Goal: Find specific page/section: Find specific page/section

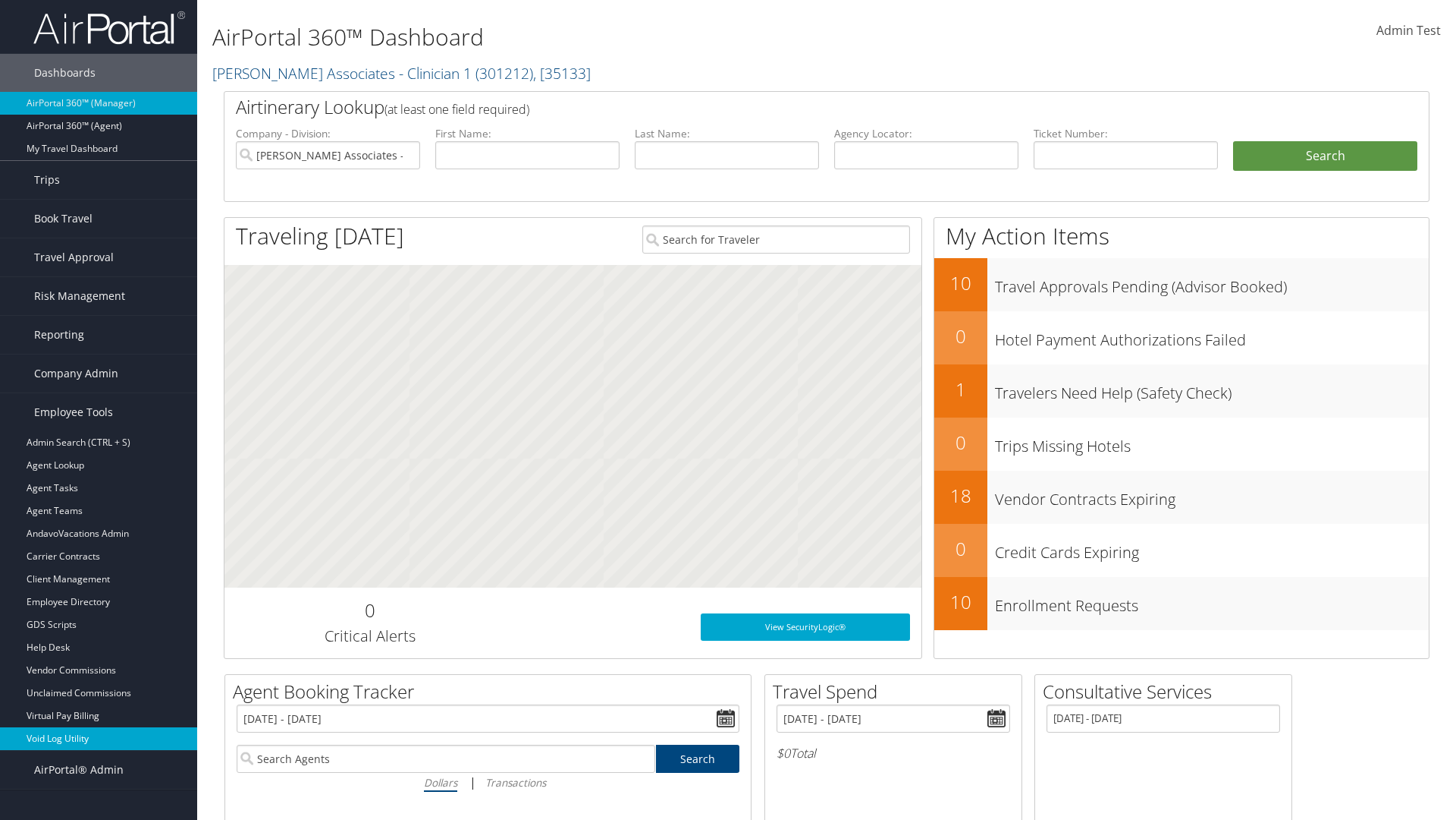
click at [99, 738] on link "Void Log Utility" at bounding box center [99, 738] width 197 height 23
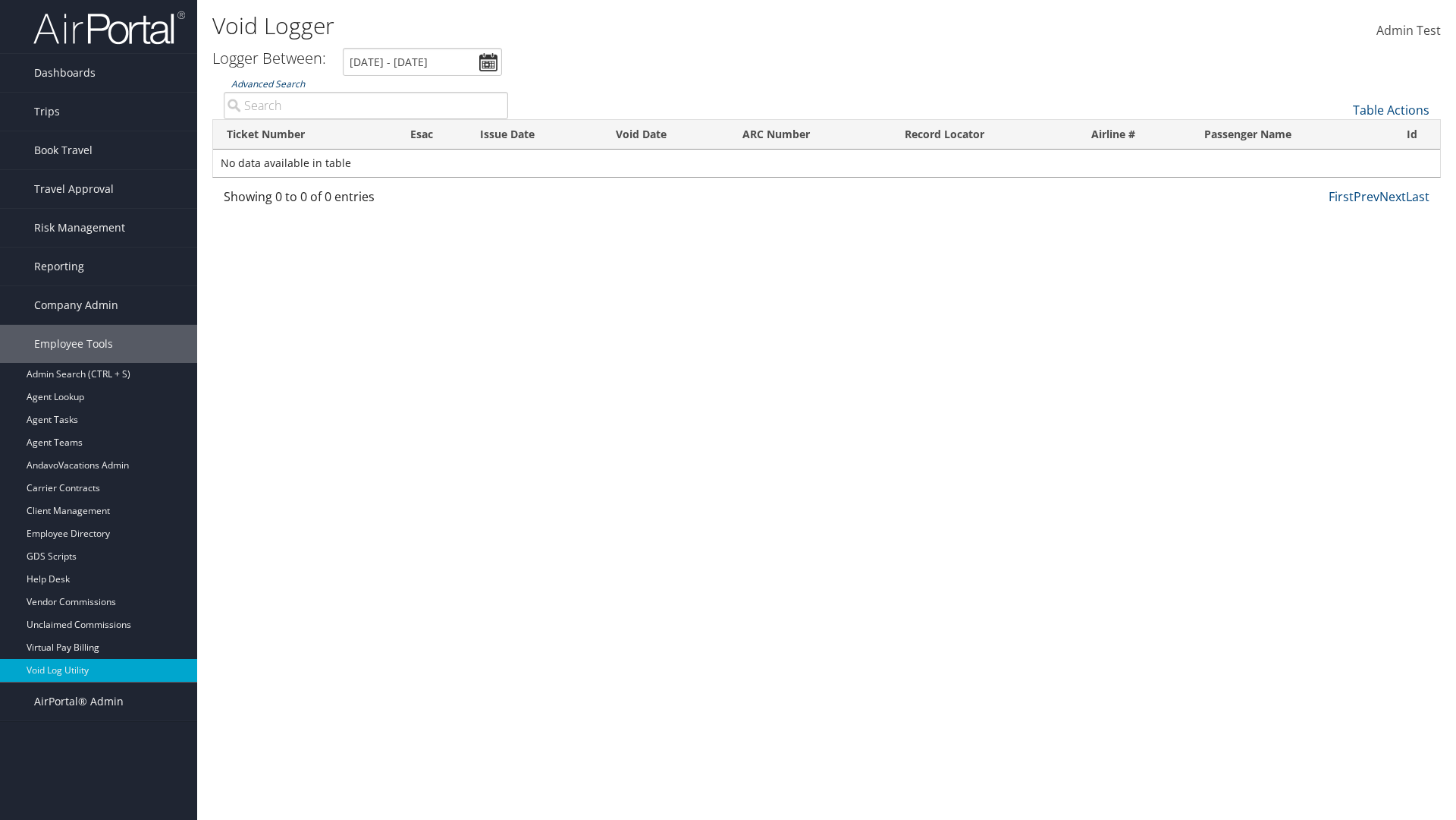
click at [268, 84] on link "Advanced Search" at bounding box center [268, 84] width 74 height 13
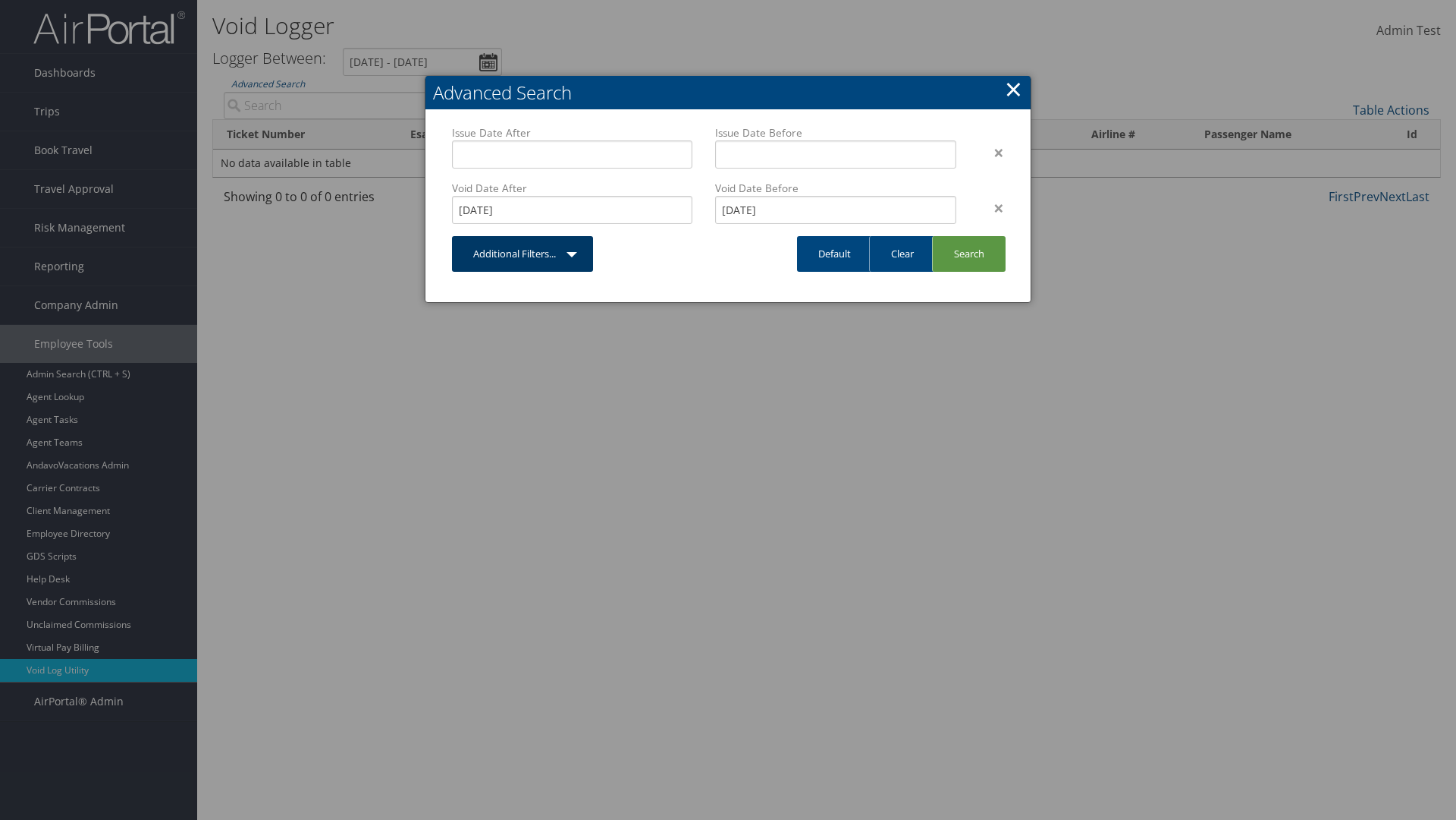
click at [522, 253] on link "Additional Filters..." at bounding box center [522, 253] width 141 height 36
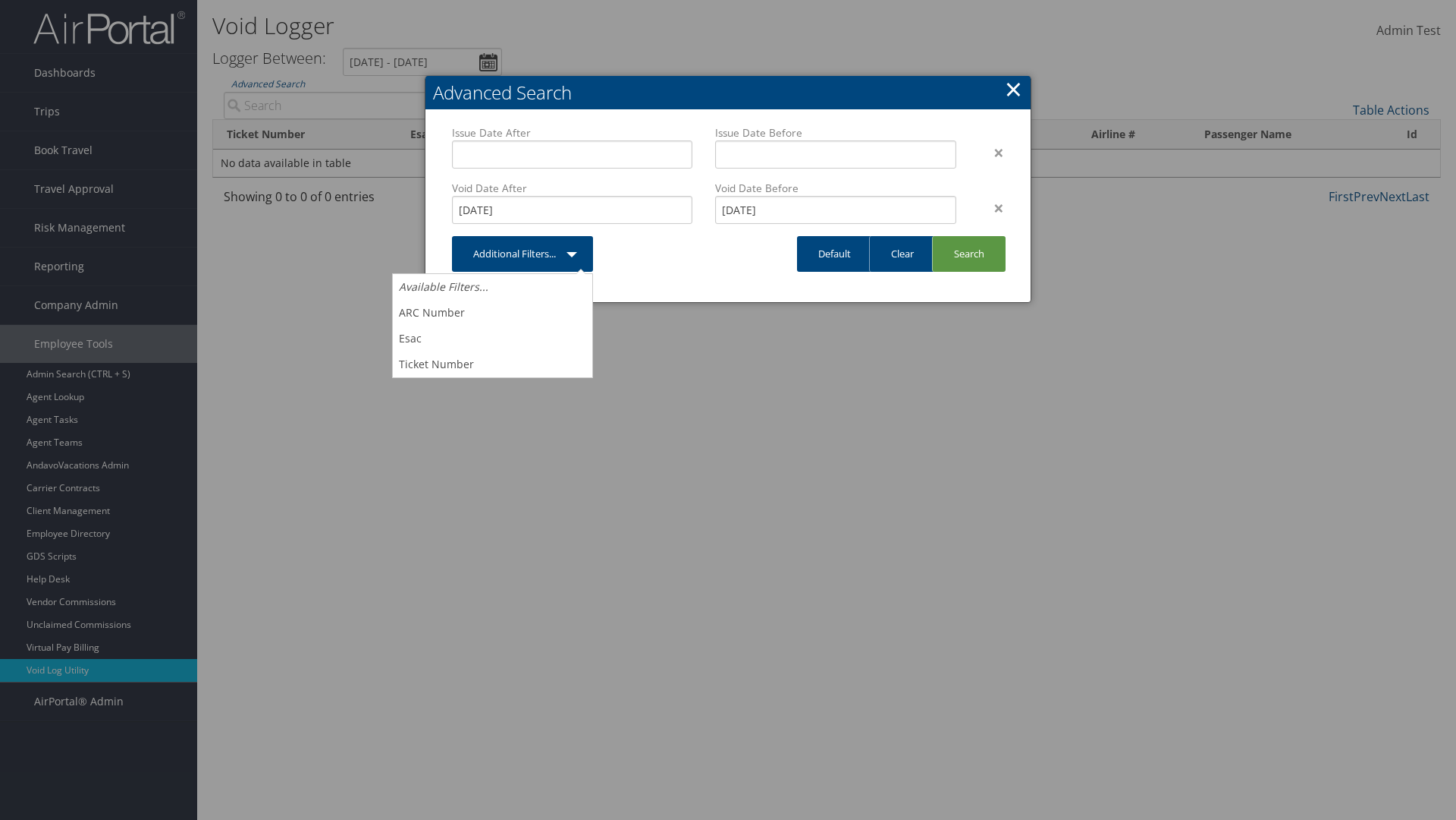
click at [1013, 88] on link "×" at bounding box center [1013, 88] width 17 height 30
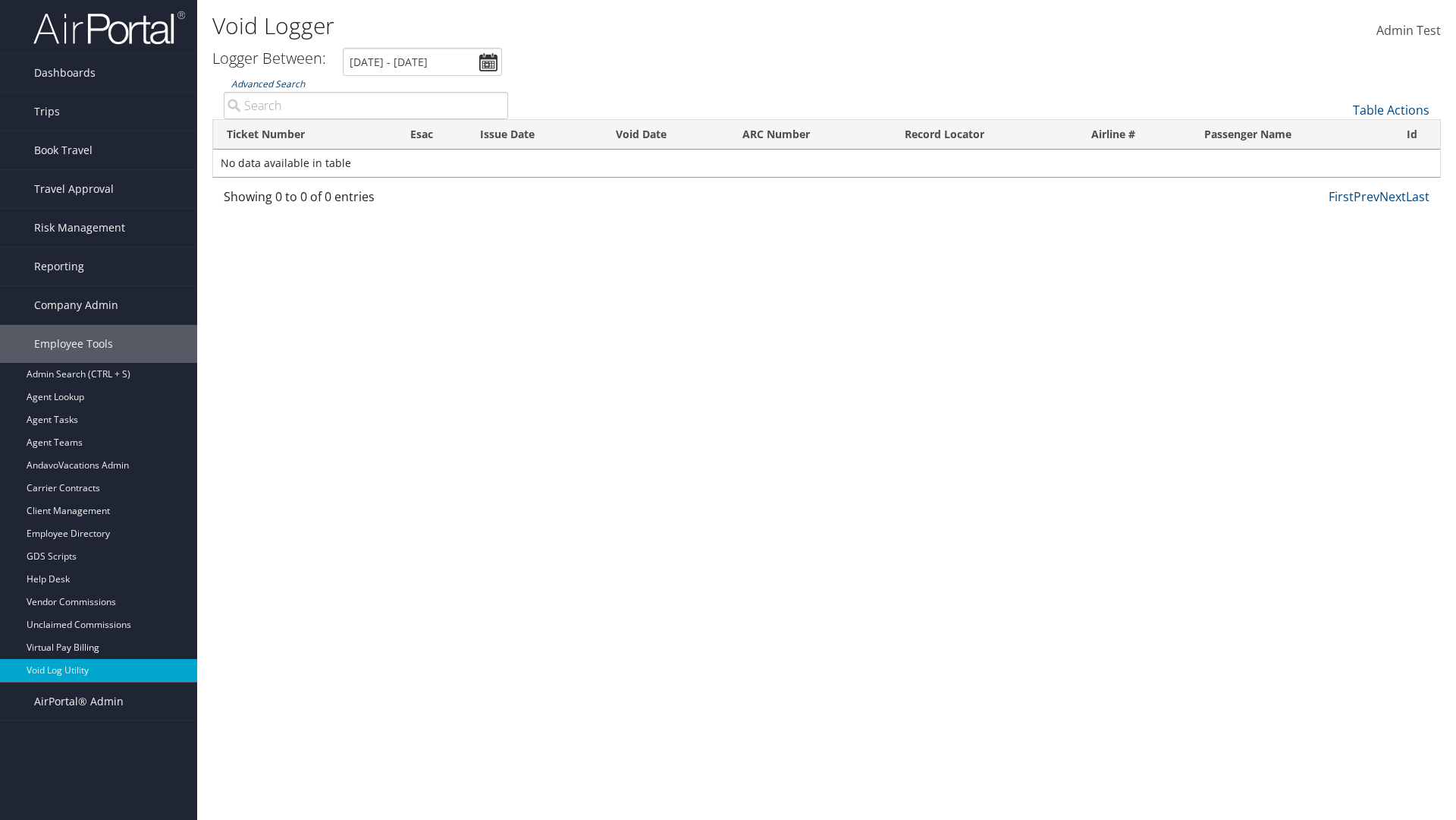
click at [268, 84] on link "Advanced Search" at bounding box center [268, 84] width 74 height 13
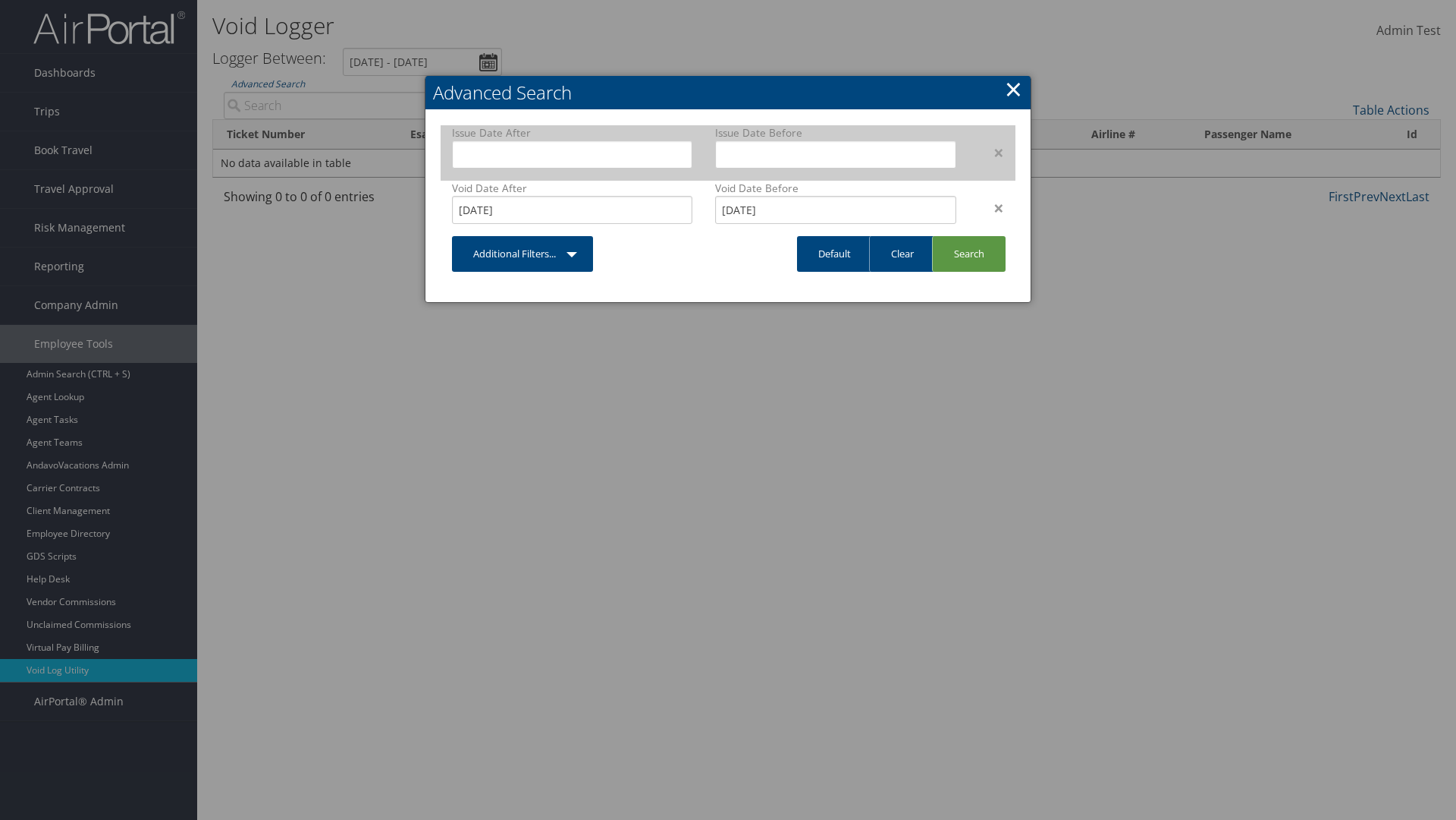
click at [991, 152] on div "×" at bounding box center [992, 153] width 48 height 18
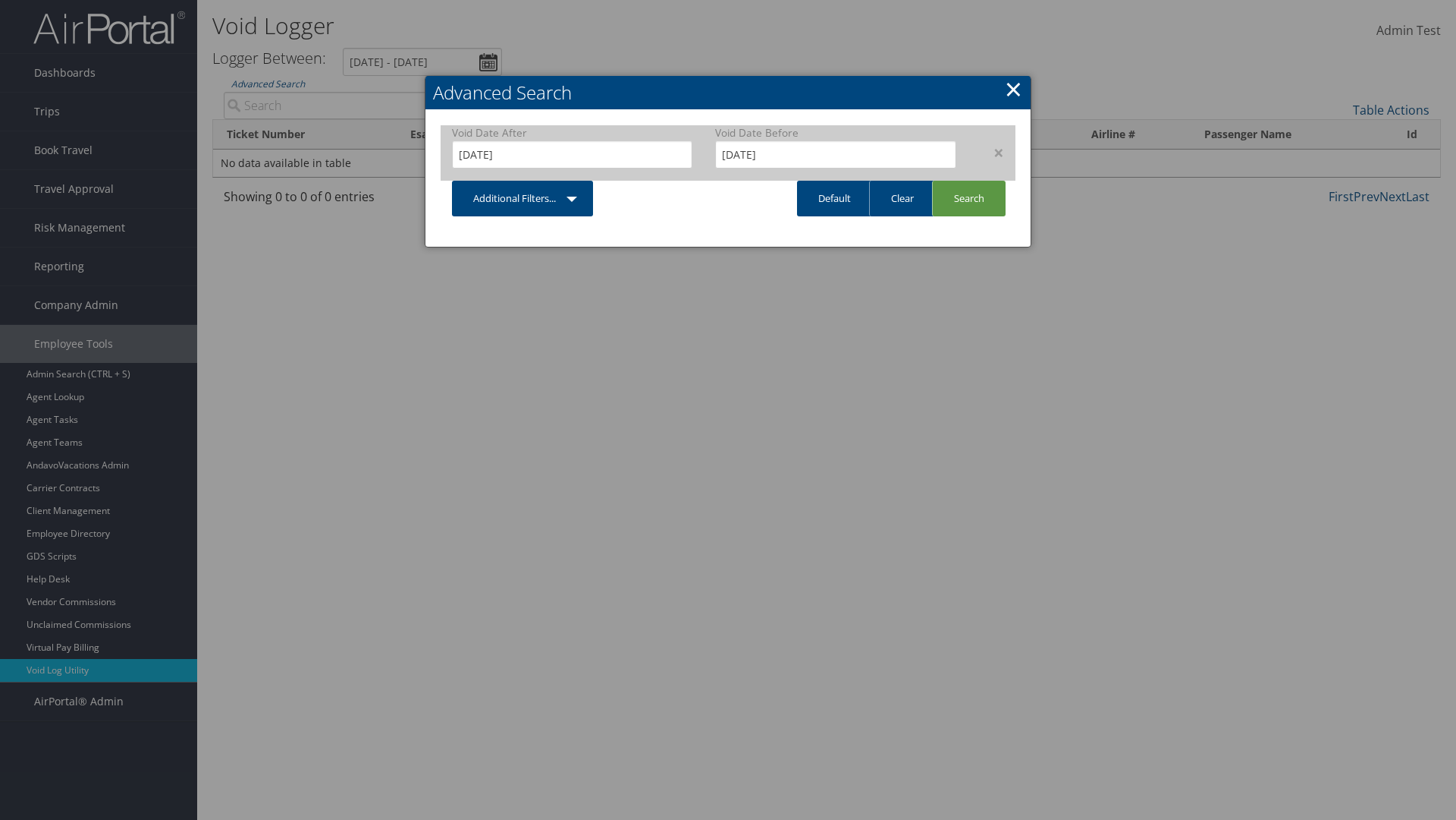
click at [991, 152] on div "×" at bounding box center [992, 153] width 48 height 18
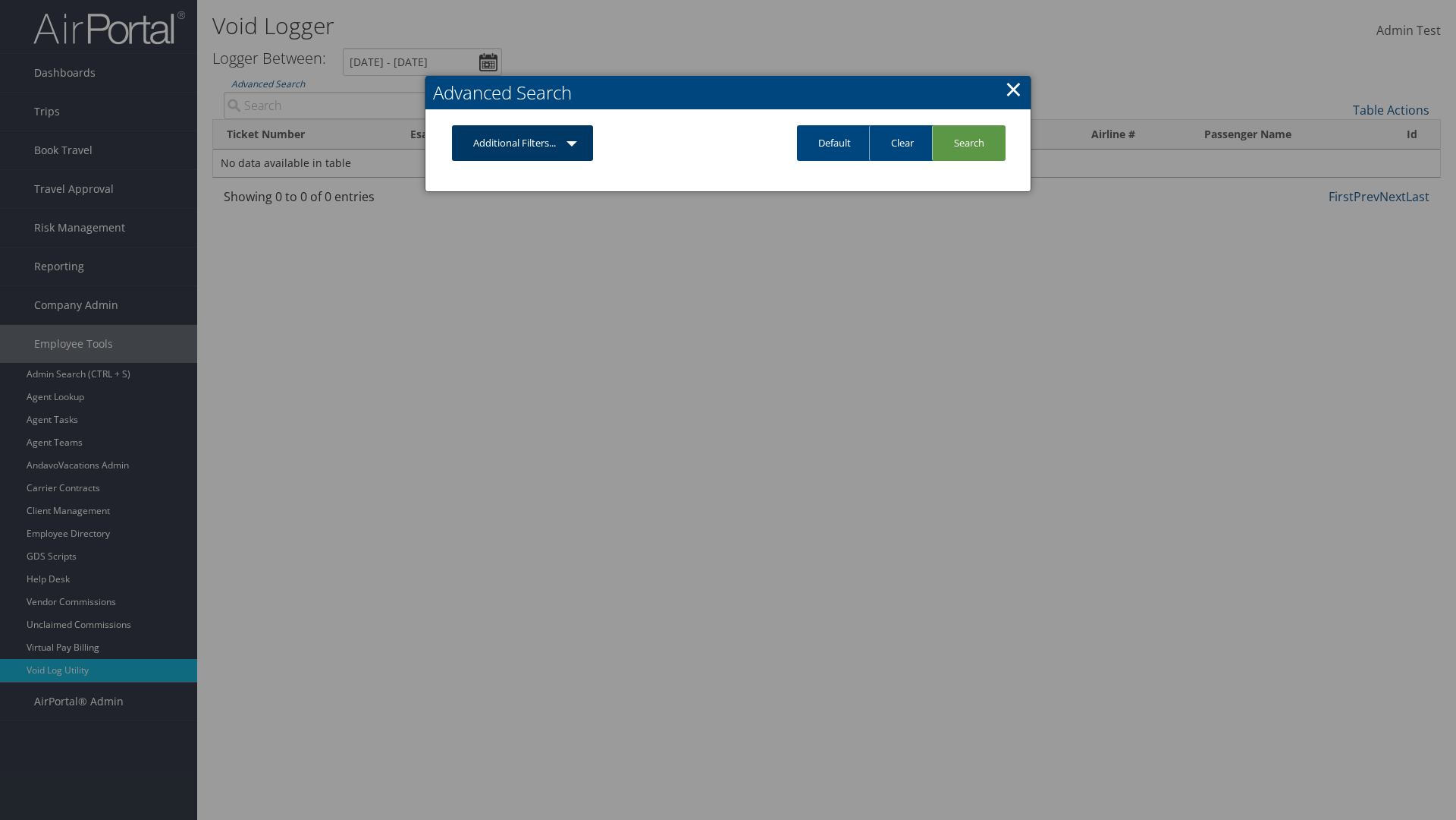
click at [522, 143] on link "Additional Filters..." at bounding box center [522, 143] width 141 height 36
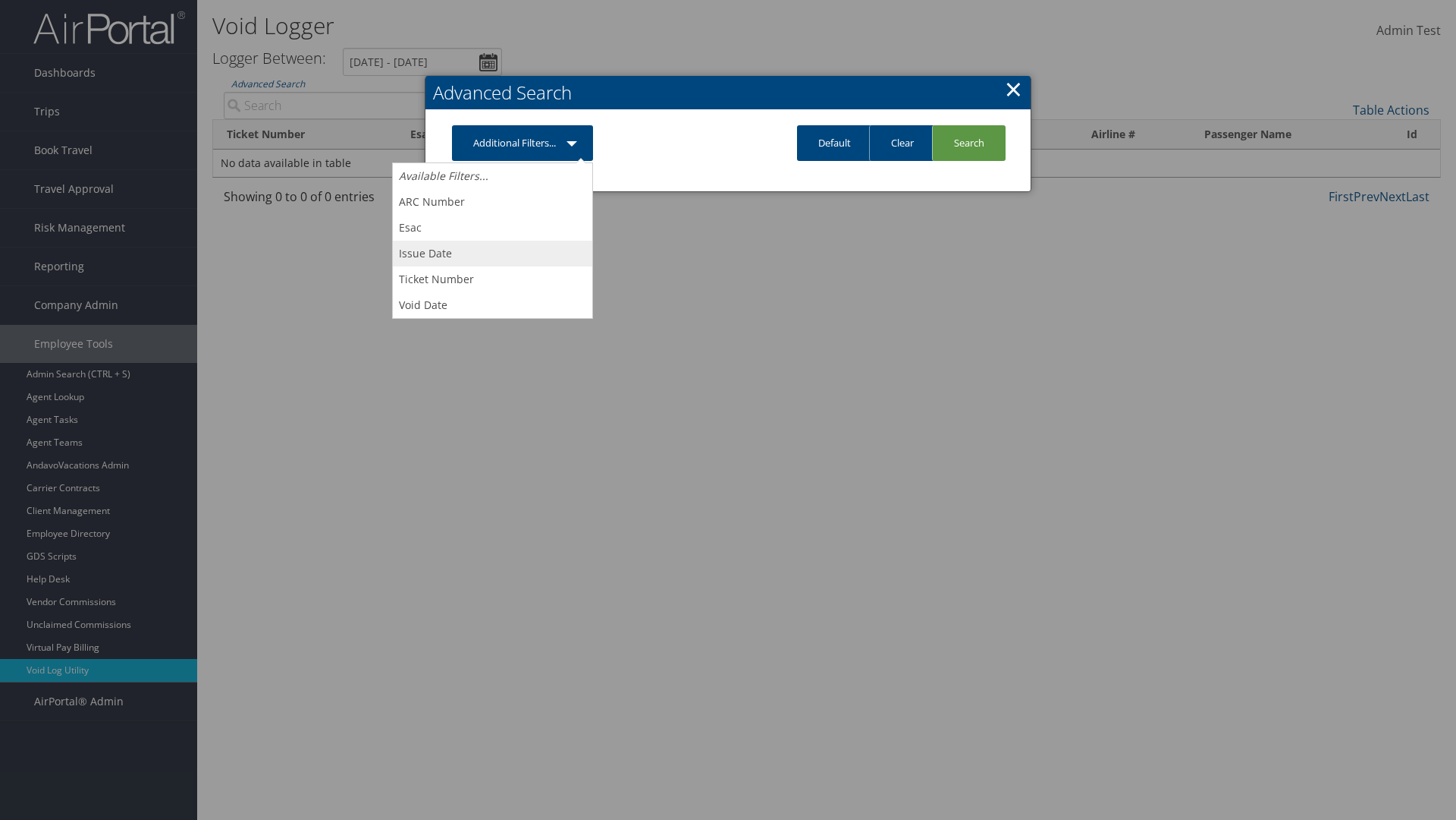
click at [493, 252] on link "Issue Date" at bounding box center [493, 253] width 200 height 26
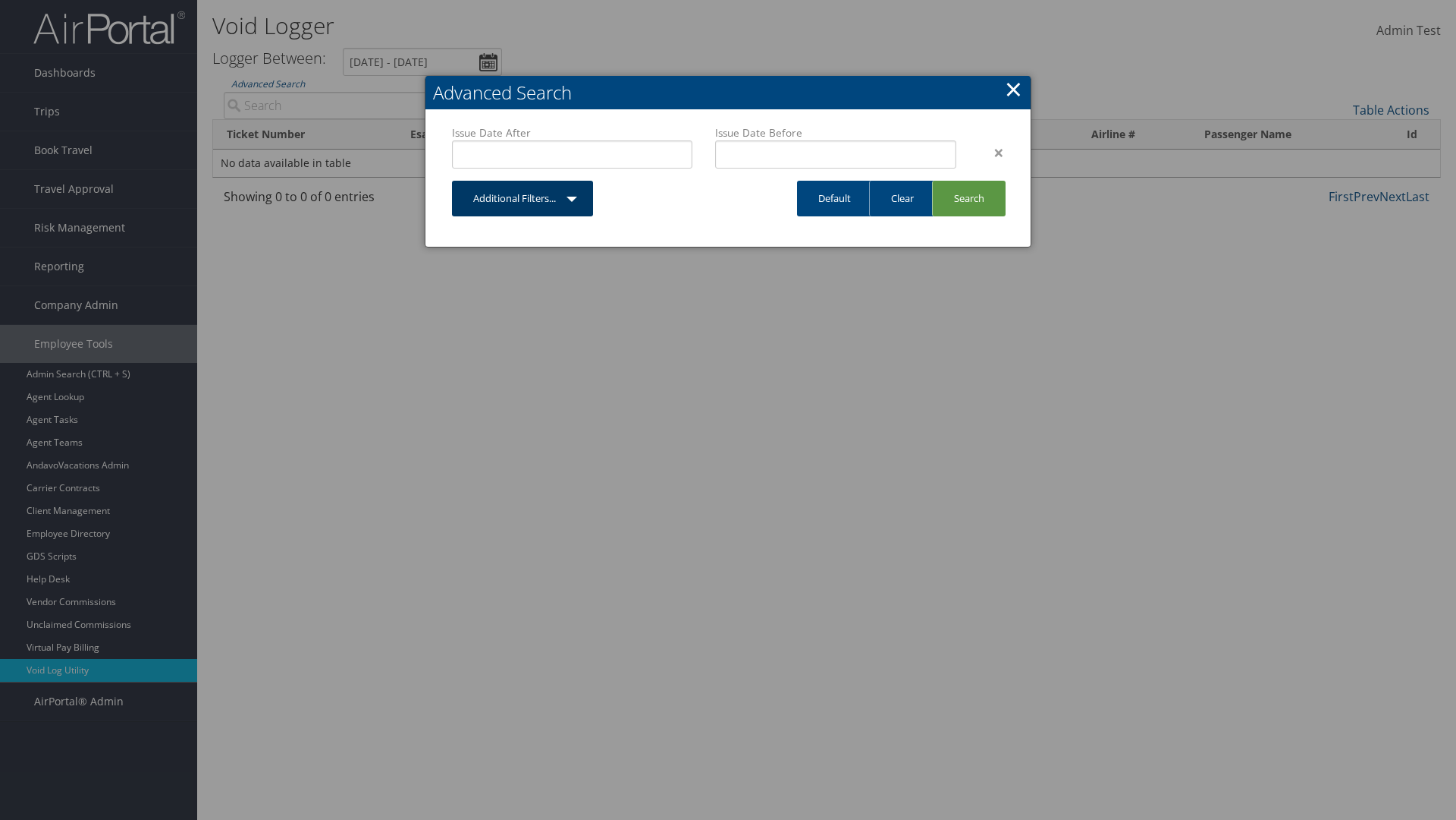
click at [522, 198] on link "Additional Filters..." at bounding box center [522, 198] width 141 height 36
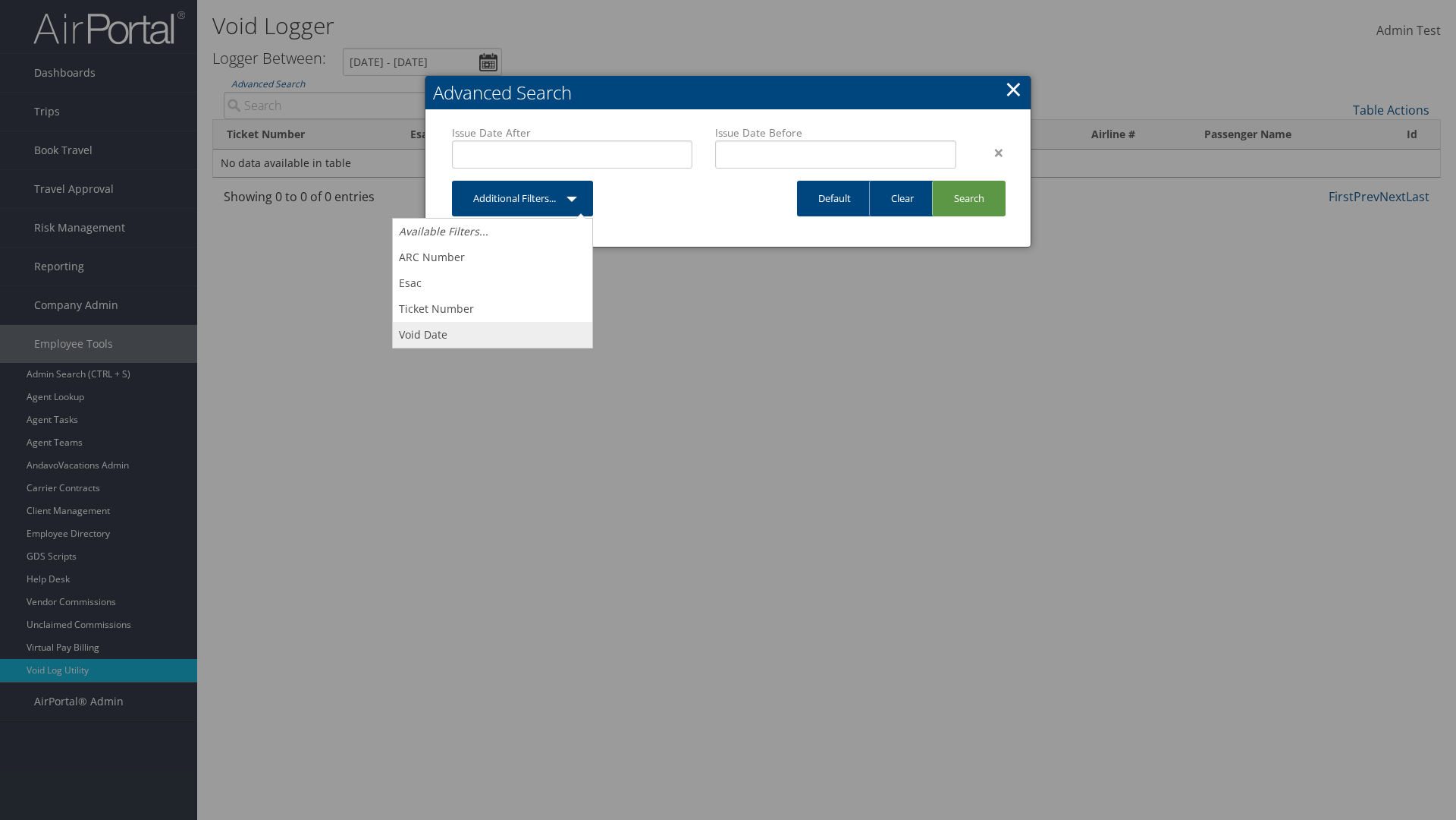
click at [493, 334] on link "Void Date" at bounding box center [493, 334] width 200 height 26
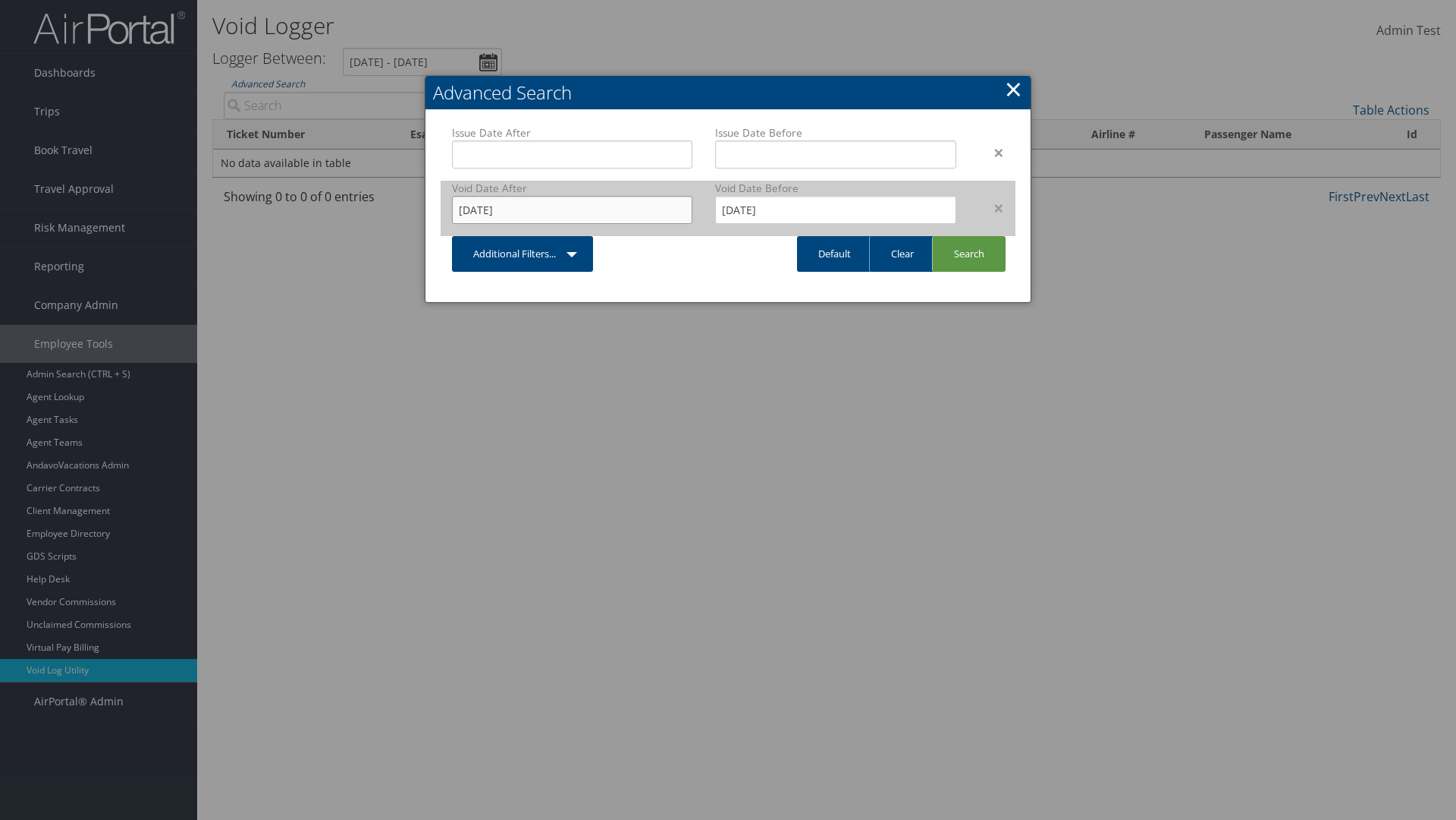
click at [572, 209] on input "[DATE]" at bounding box center [572, 209] width 240 height 28
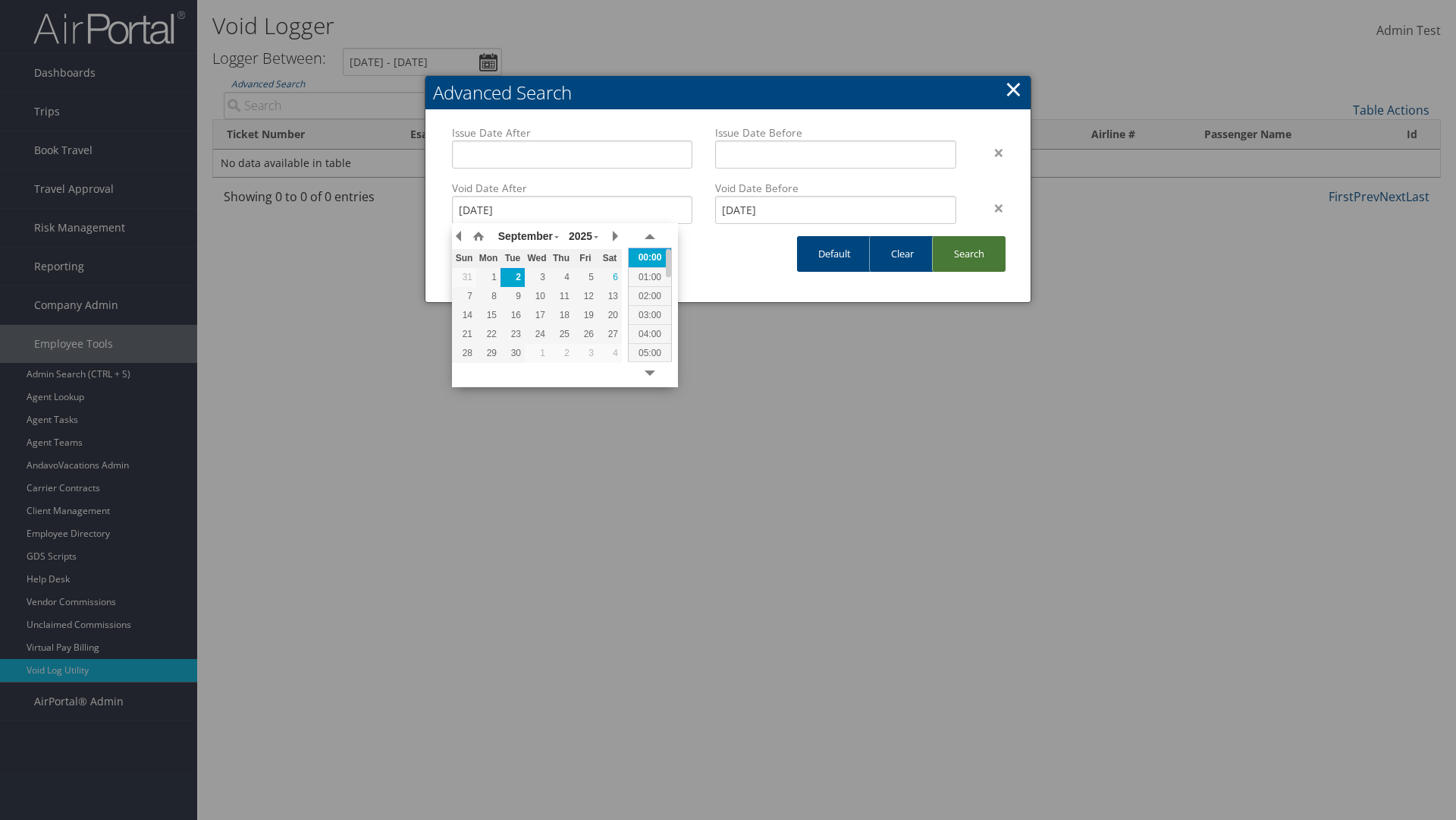
click at [969, 253] on link "Search" at bounding box center [969, 253] width 74 height 36
